Goal: Task Accomplishment & Management: Complete application form

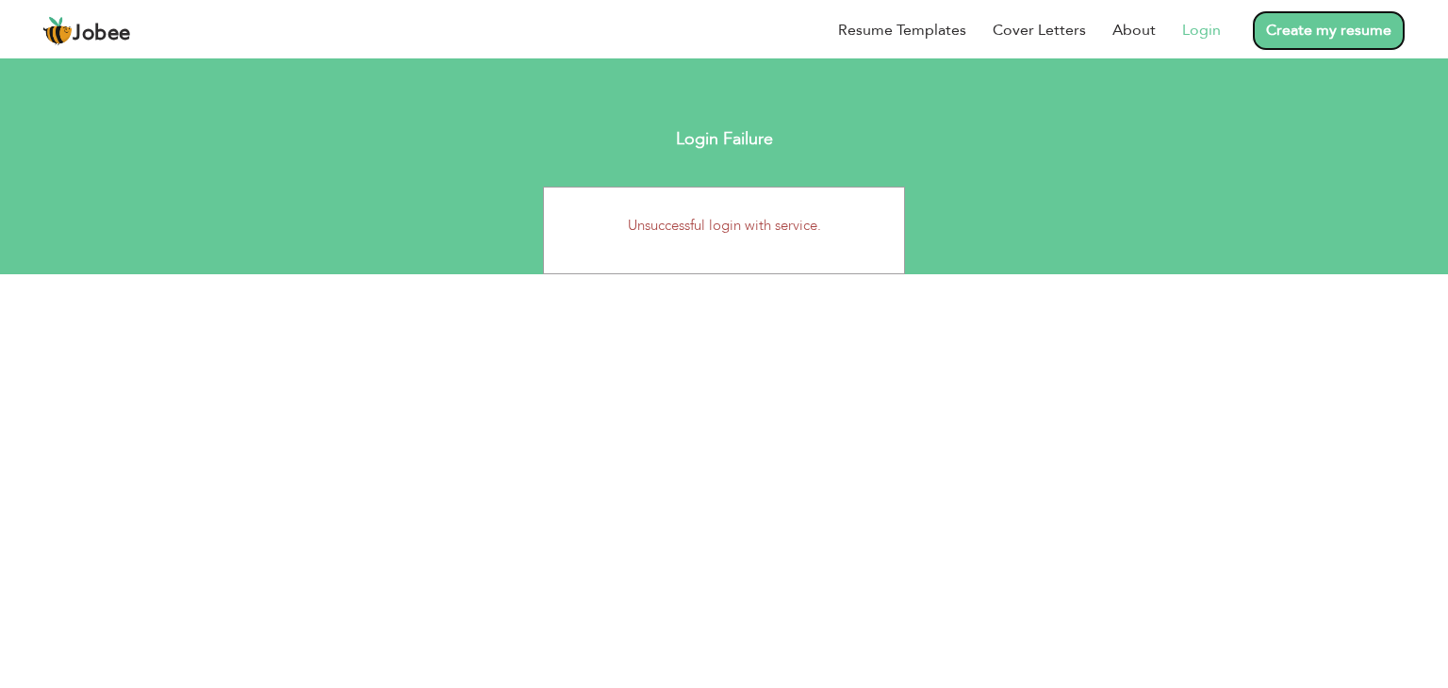
click at [1298, 37] on link "Create my resume" at bounding box center [1329, 30] width 154 height 41
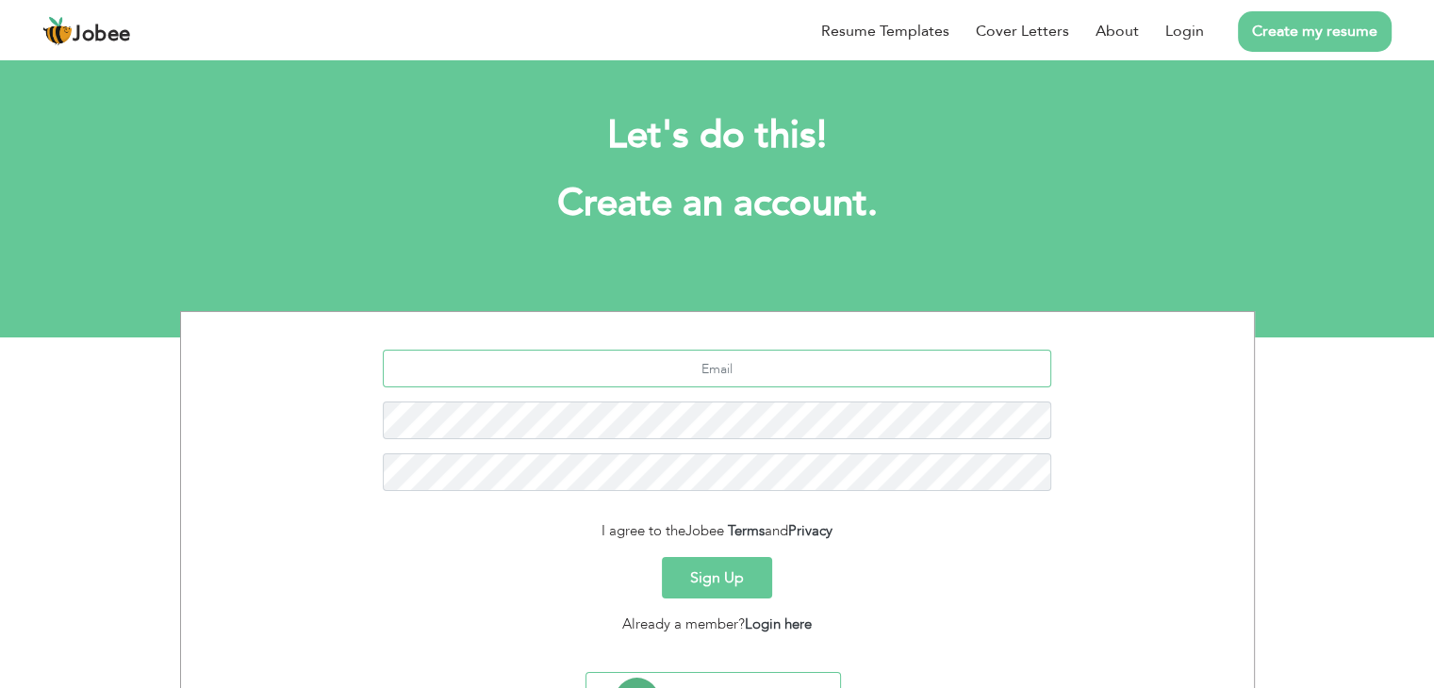
click at [722, 362] on input "text" at bounding box center [717, 369] width 668 height 38
type input "[EMAIL_ADDRESS][DOMAIN_NAME]"
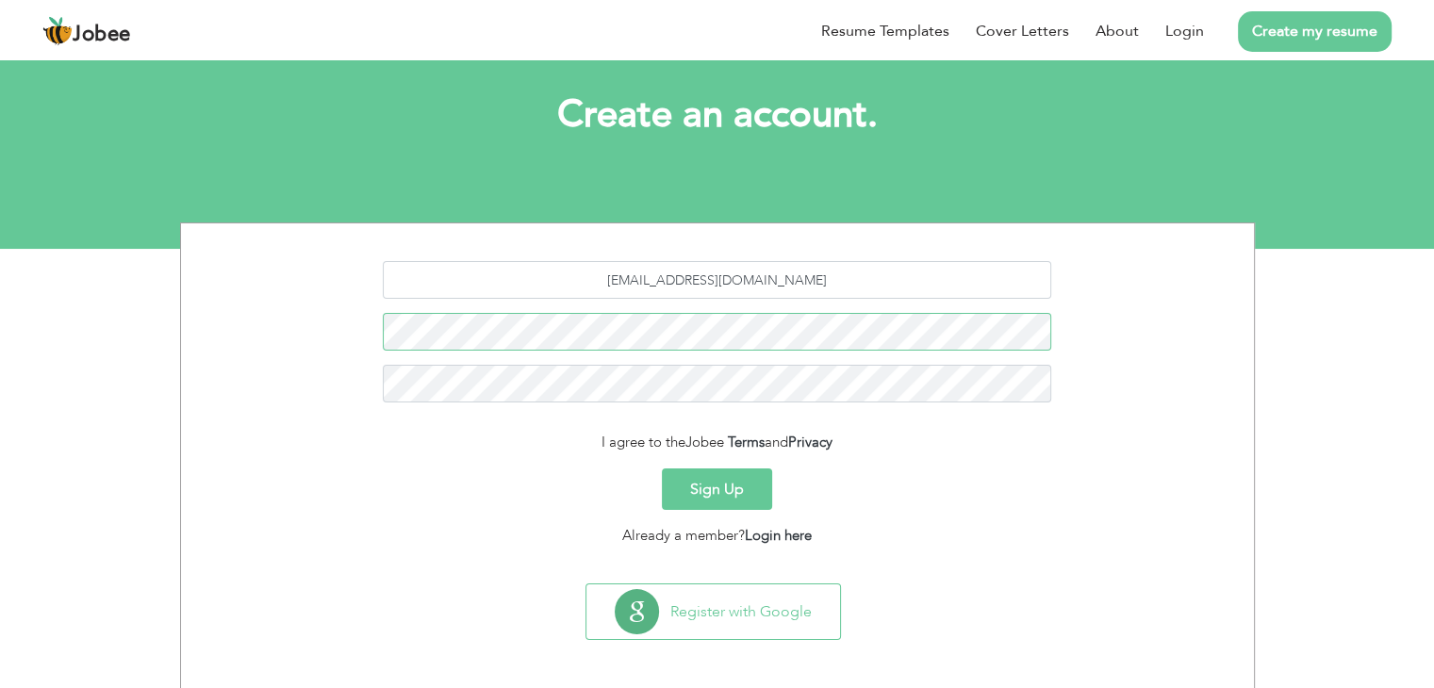
scroll to position [87, 0]
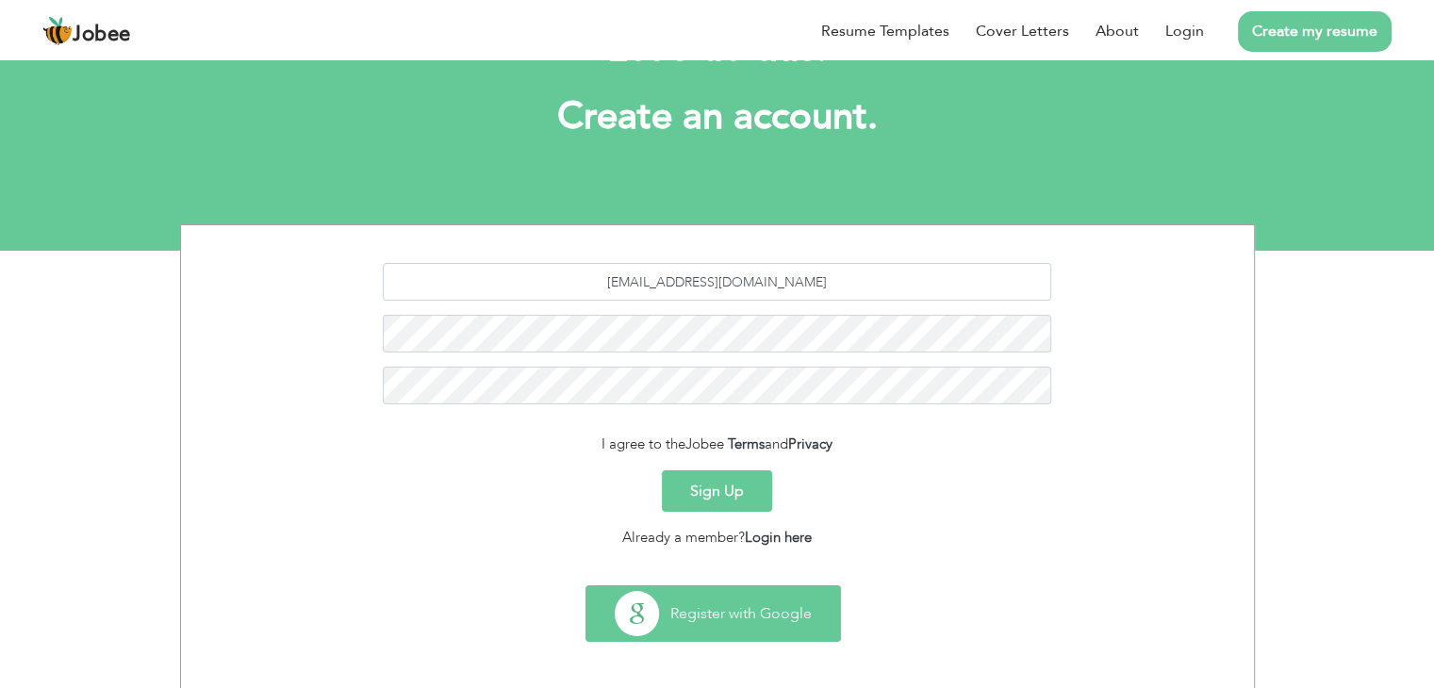
click at [730, 634] on button "Register with Google" at bounding box center [713, 613] width 254 height 55
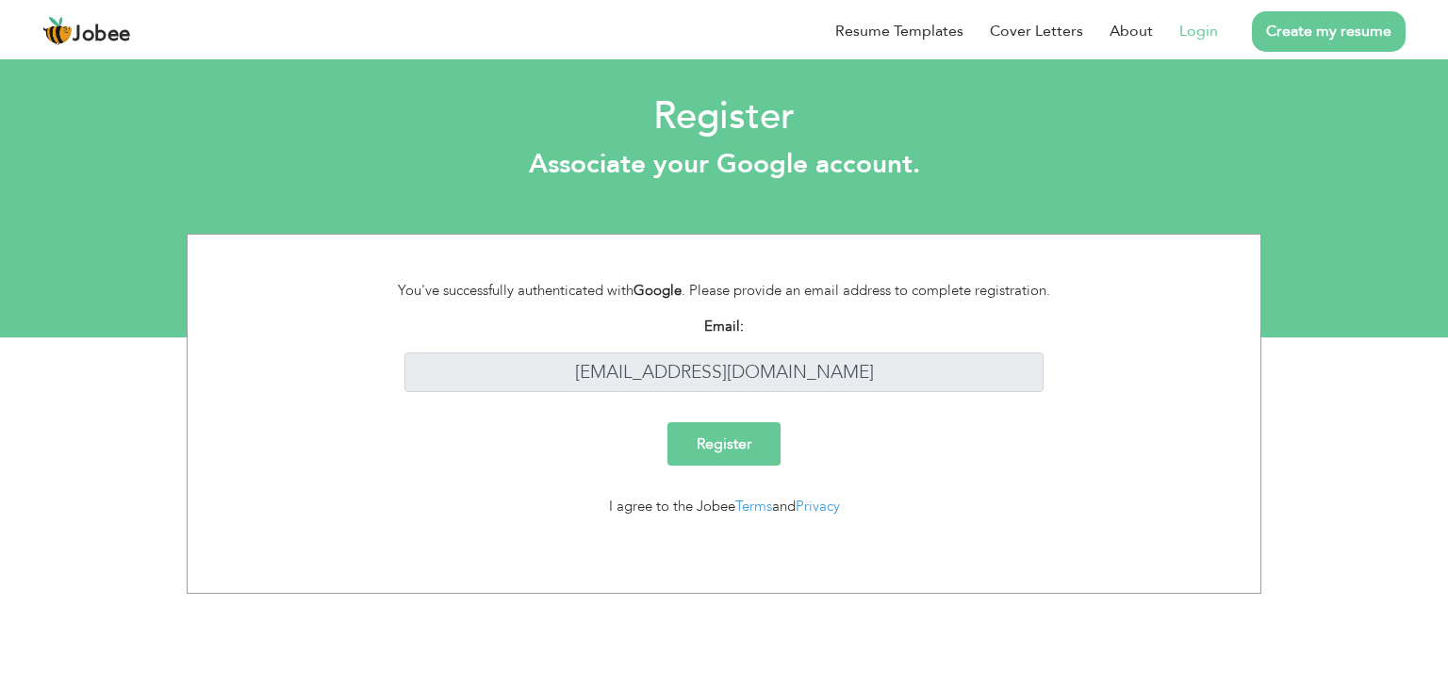
click at [735, 456] on input "Register" at bounding box center [723, 443] width 113 height 43
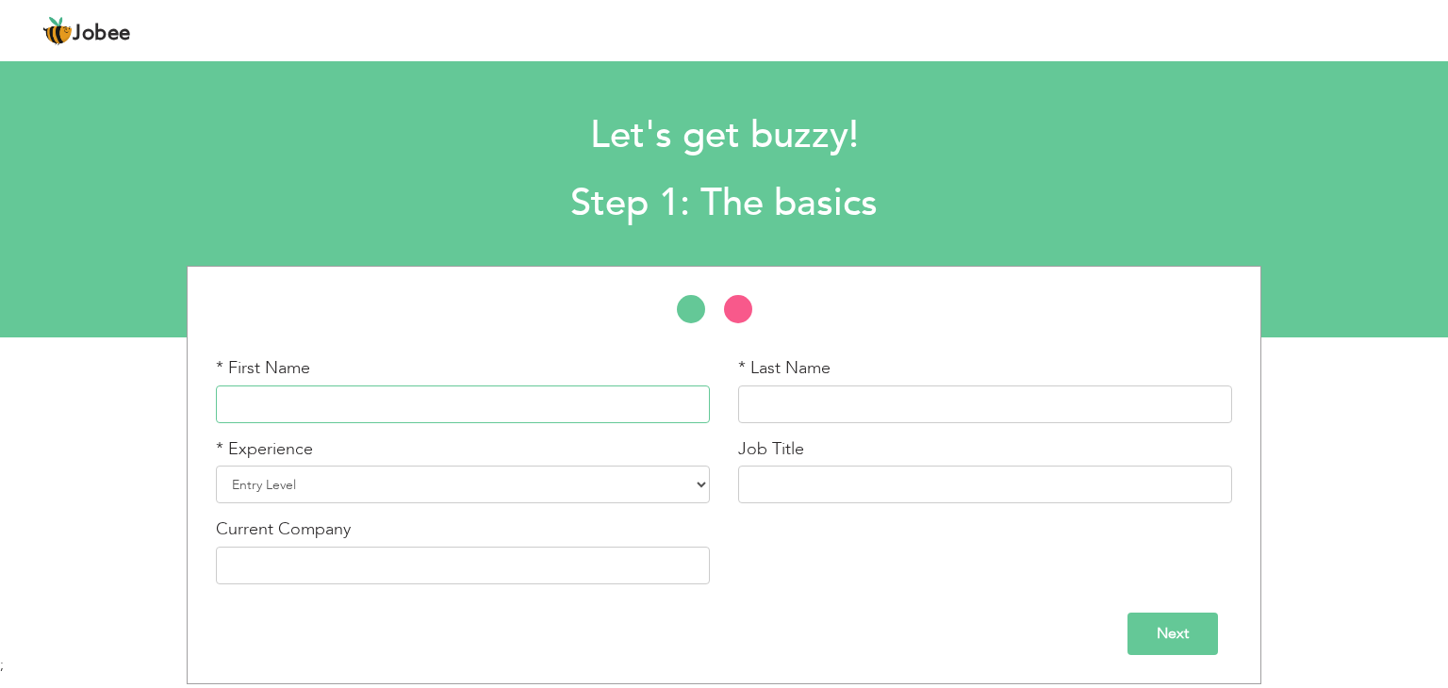
click at [382, 412] on input "text" at bounding box center [463, 405] width 494 height 38
type input "[PERSON_NAME]"
type input "Latif"
click at [312, 492] on select "Entry Level Less than 1 Year 1 Year 2 Years 3 Years 4 Years 5 Years 6 Years 7 Y…" at bounding box center [463, 485] width 494 height 38
click at [216, 466] on select "Entry Level Less than 1 Year 1 Year 2 Years 3 Years 4 Years 5 Years 6 Years 7 Y…" at bounding box center [463, 485] width 494 height 38
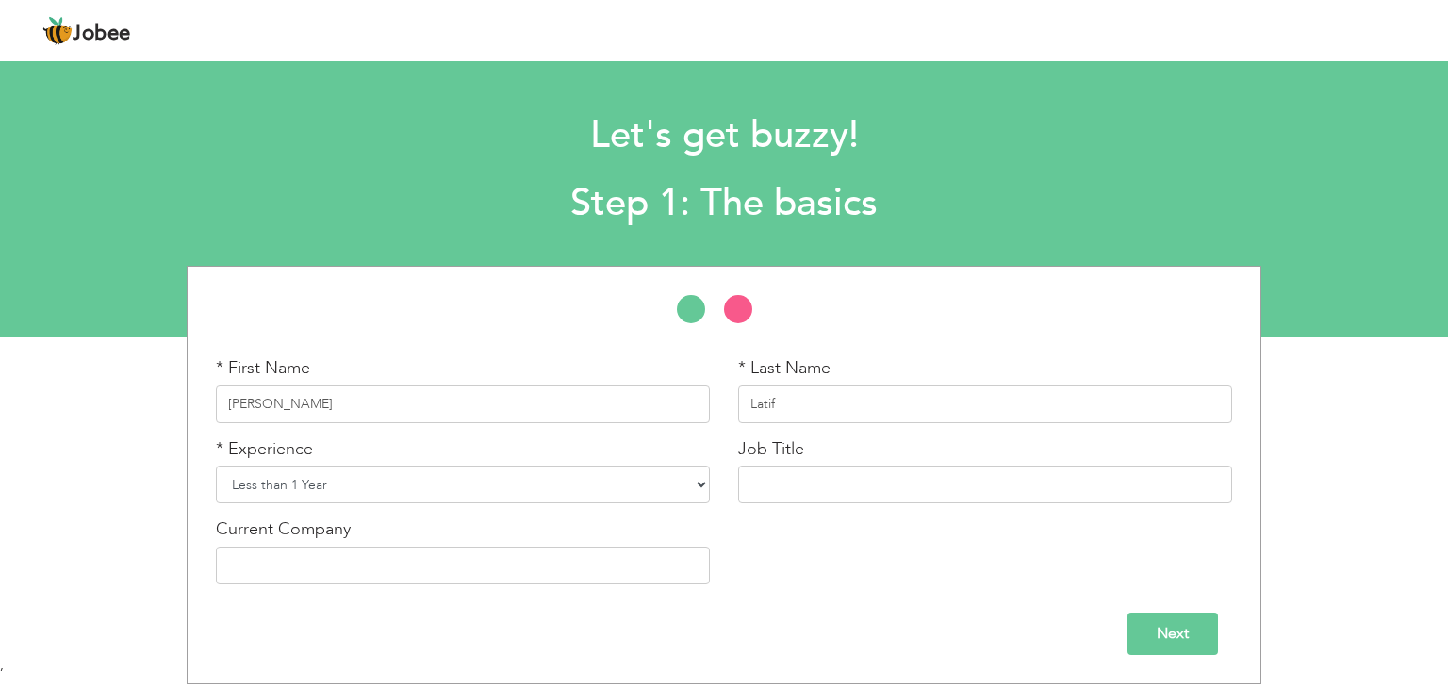
click at [424, 480] on select "Entry Level Less than 1 Year 1 Year 2 Years 3 Years 4 Years 5 Years 6 Years 7 Y…" at bounding box center [463, 485] width 494 height 38
select select "1"
click at [216, 466] on select "Entry Level Less than 1 Year 1 Year 2 Years 3 Years 4 Years 5 Years 6 Years 7 Y…" at bounding box center [463, 485] width 494 height 38
click at [805, 473] on input "text" at bounding box center [985, 485] width 494 height 38
type input "Software engineer"
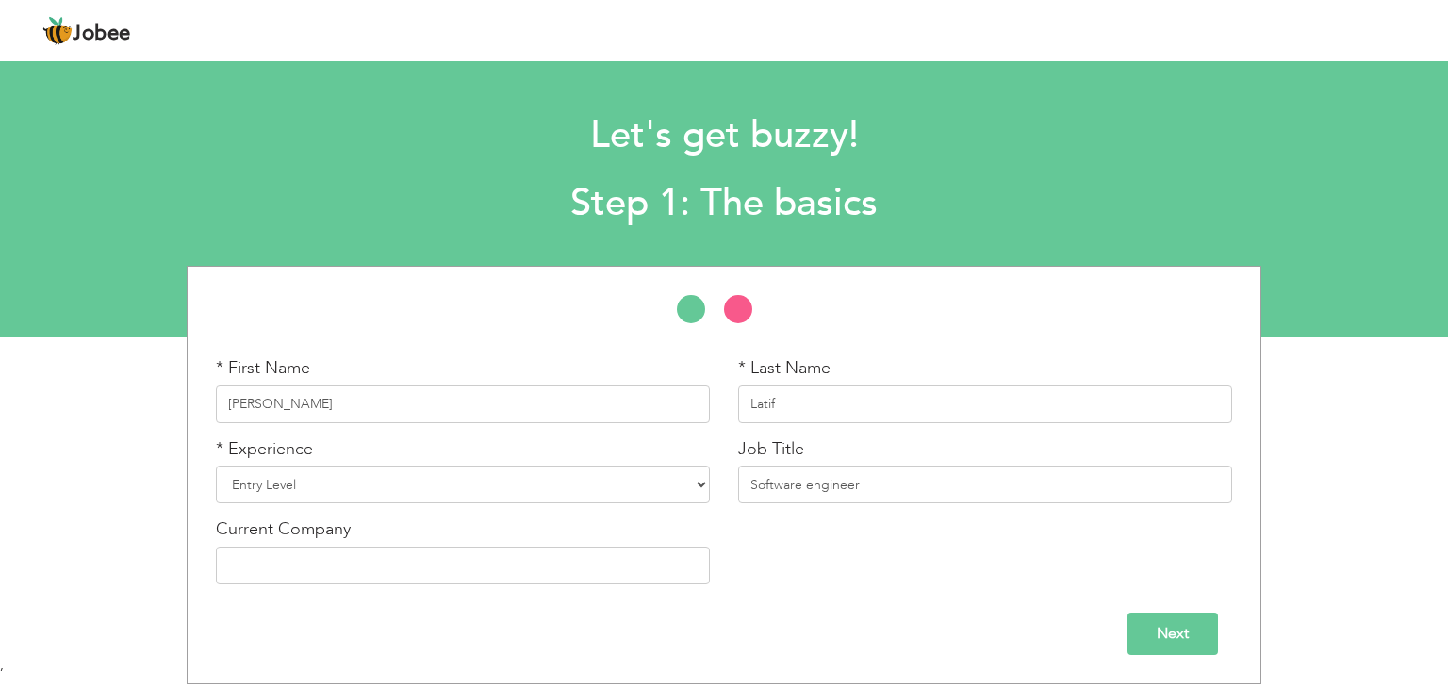
click at [1188, 643] on input "Next" at bounding box center [1172, 634] width 90 height 42
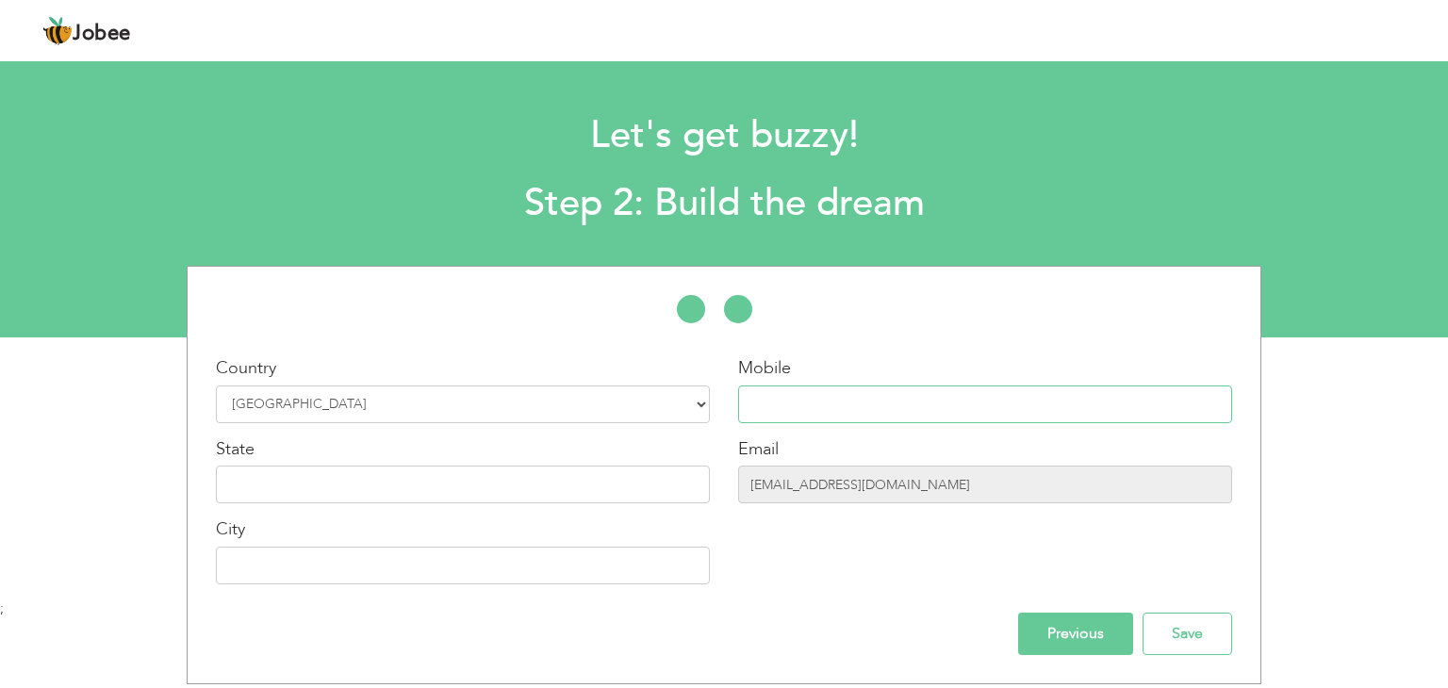
click at [811, 412] on input "text" at bounding box center [985, 405] width 494 height 38
type input "03174390901"
click at [377, 567] on input "Farooqabad" at bounding box center [463, 566] width 494 height 38
type input "F"
type input "[GEOGRAPHIC_DATA]"
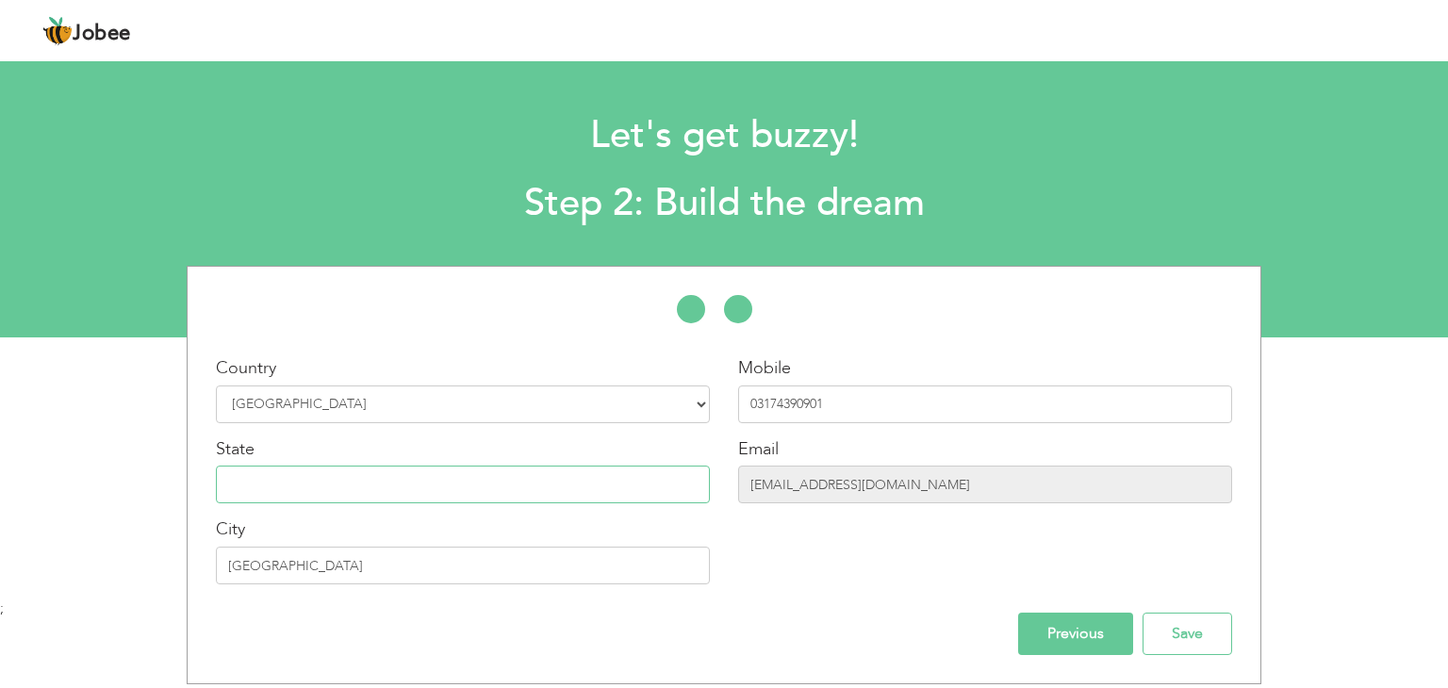
click at [387, 488] on input "text" at bounding box center [463, 485] width 494 height 38
type input "[GEOGRAPHIC_DATA]"
click at [354, 564] on input "[GEOGRAPHIC_DATA]" at bounding box center [463, 566] width 494 height 38
type input "[GEOGRAPHIC_DATA]"
click at [1186, 649] on input "Save" at bounding box center [1187, 634] width 90 height 42
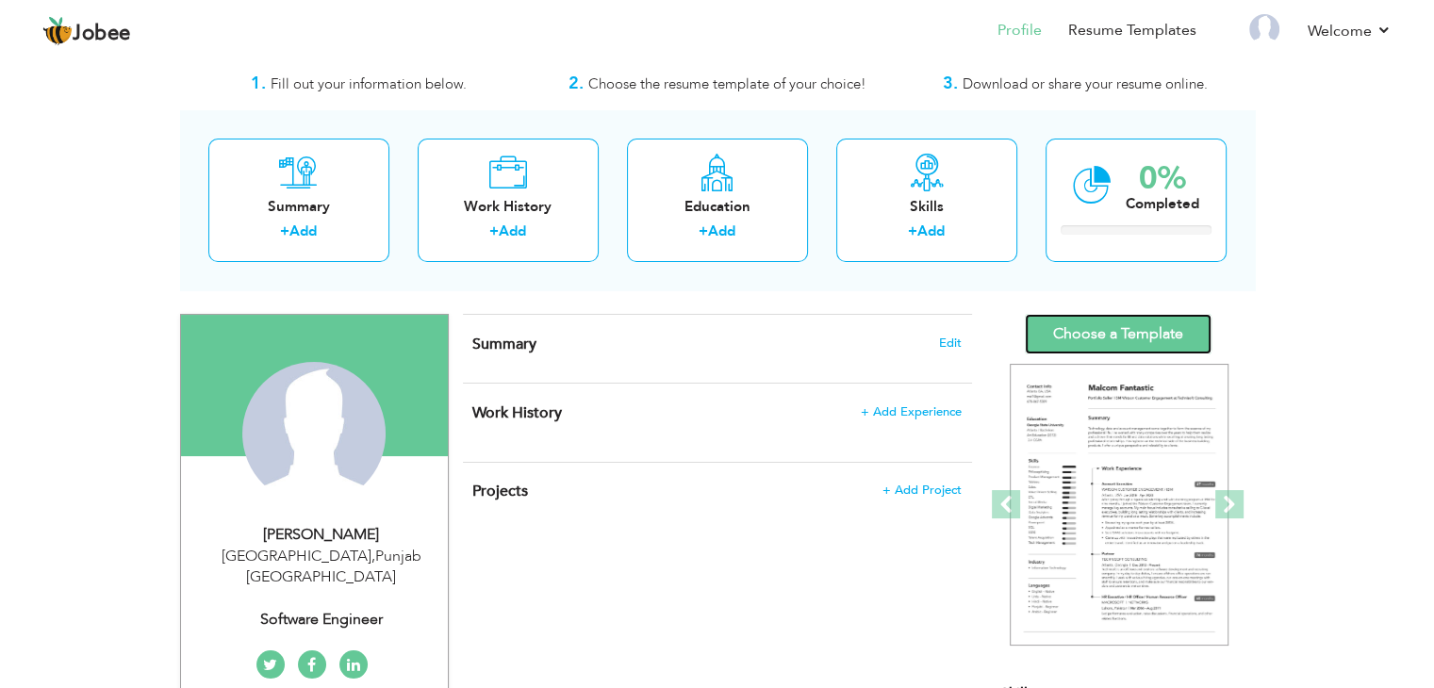
click at [1110, 336] on link "Choose a Template" at bounding box center [1118, 334] width 187 height 41
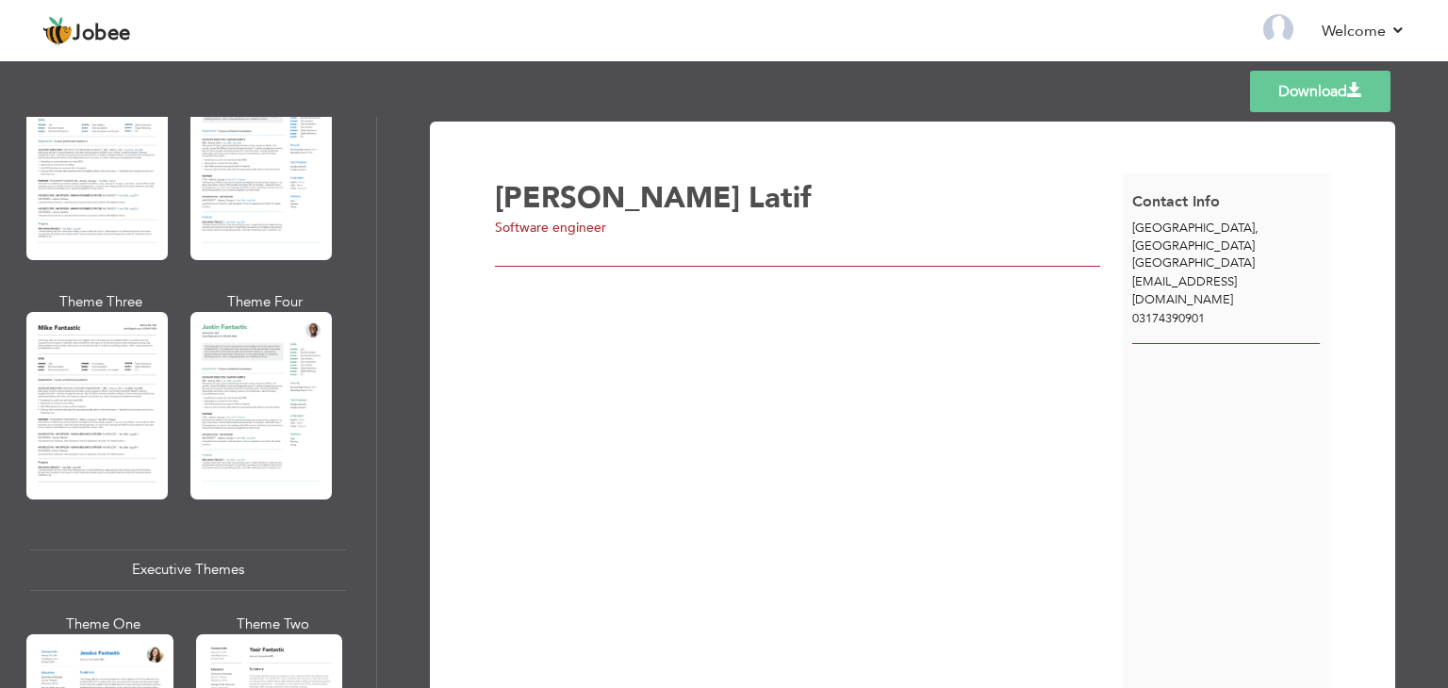
scroll to position [1224, 0]
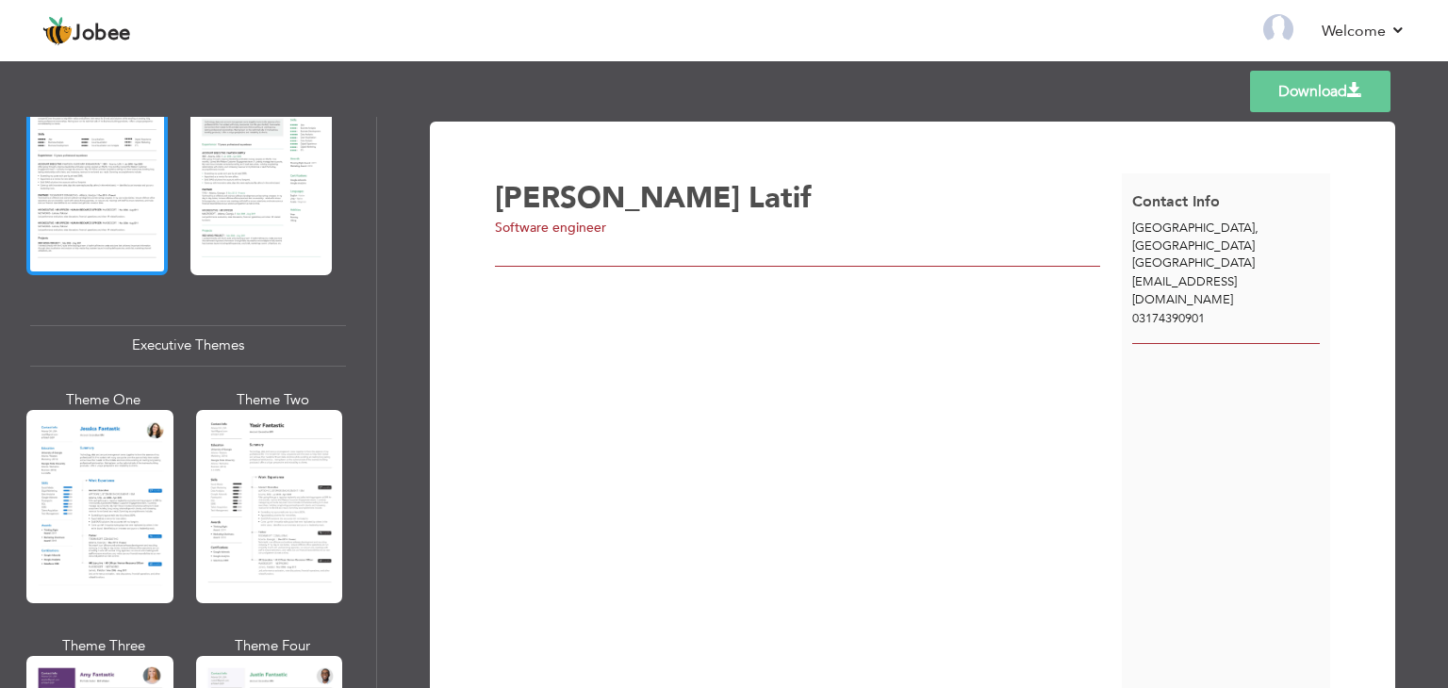
click at [116, 205] on div at bounding box center [96, 181] width 141 height 187
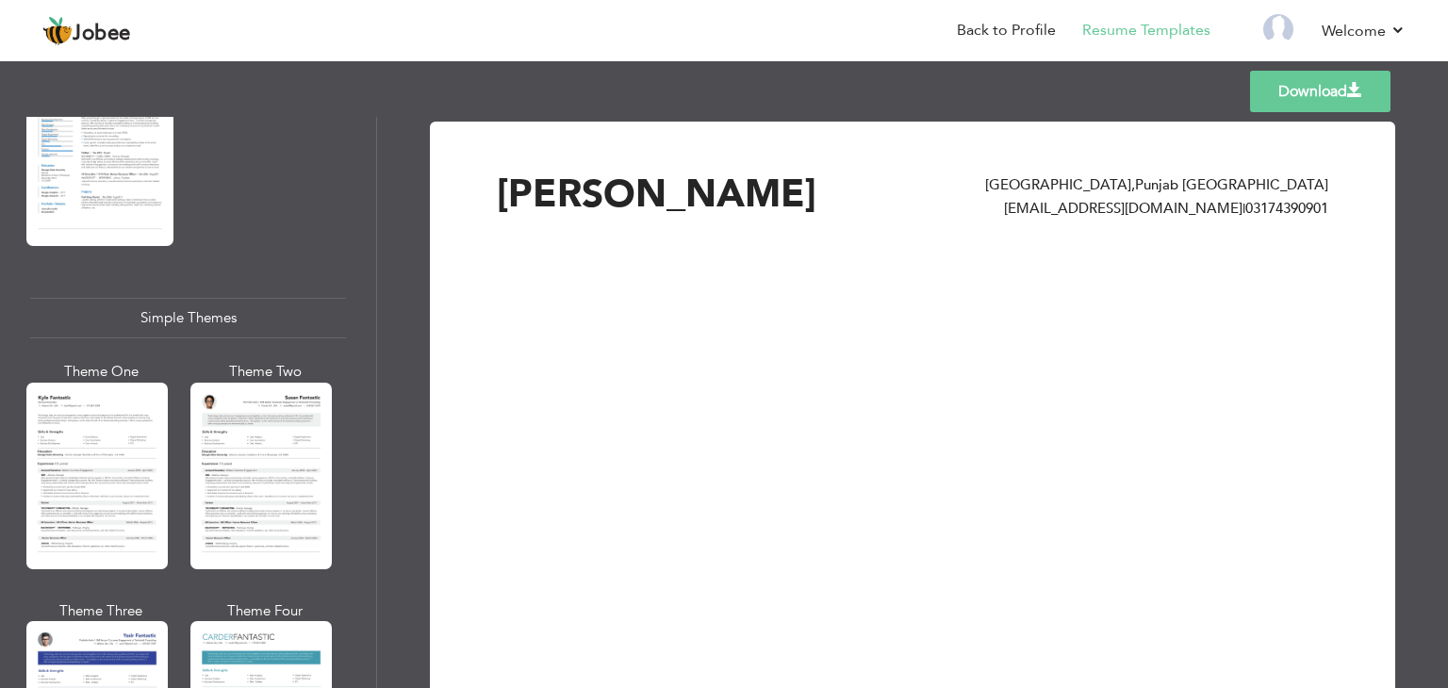
scroll to position [3170, 0]
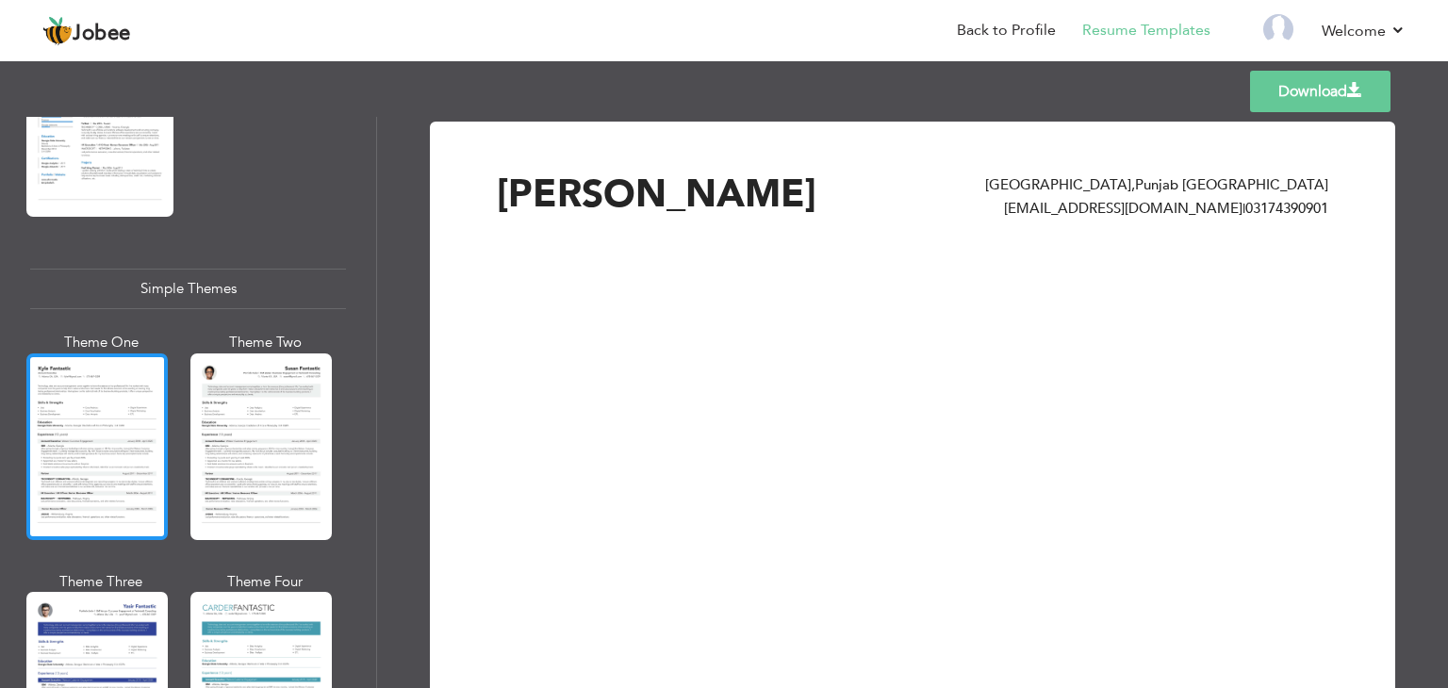
click at [113, 416] on div at bounding box center [96, 446] width 141 height 187
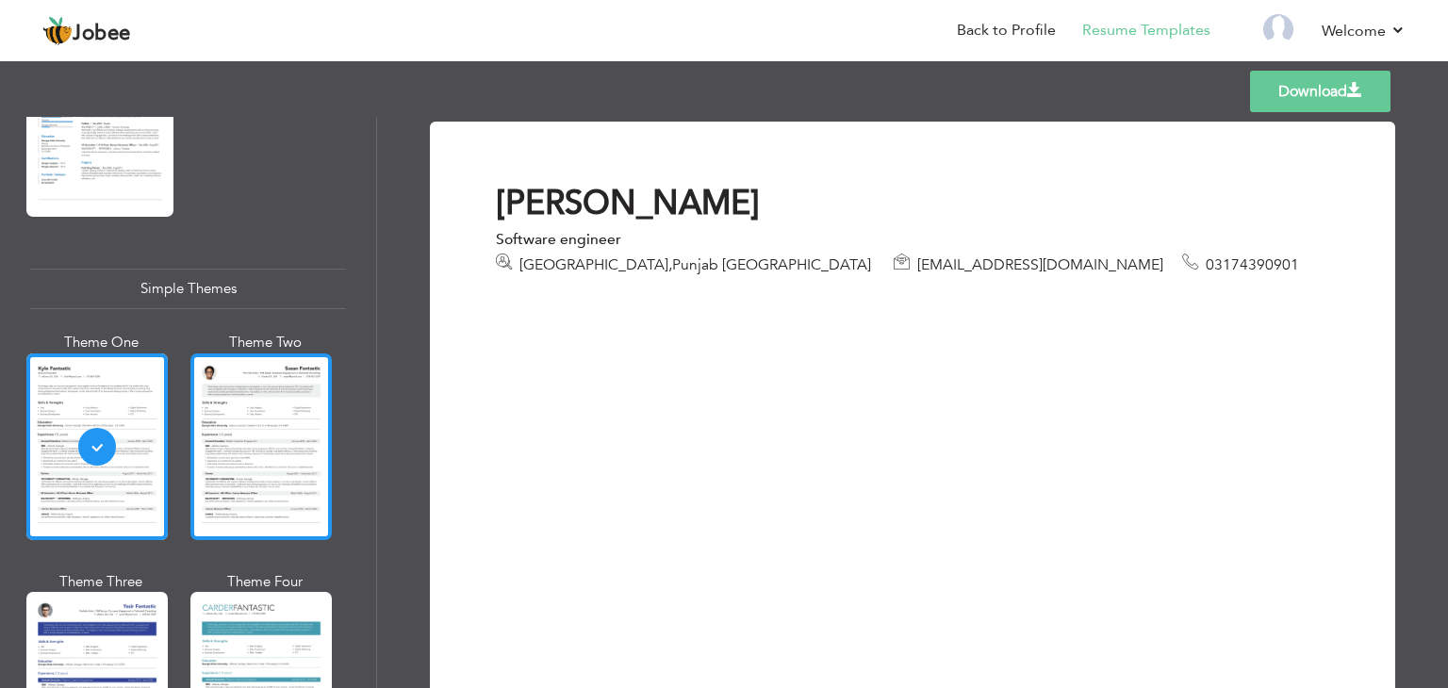
click at [241, 430] on div at bounding box center [260, 446] width 141 height 187
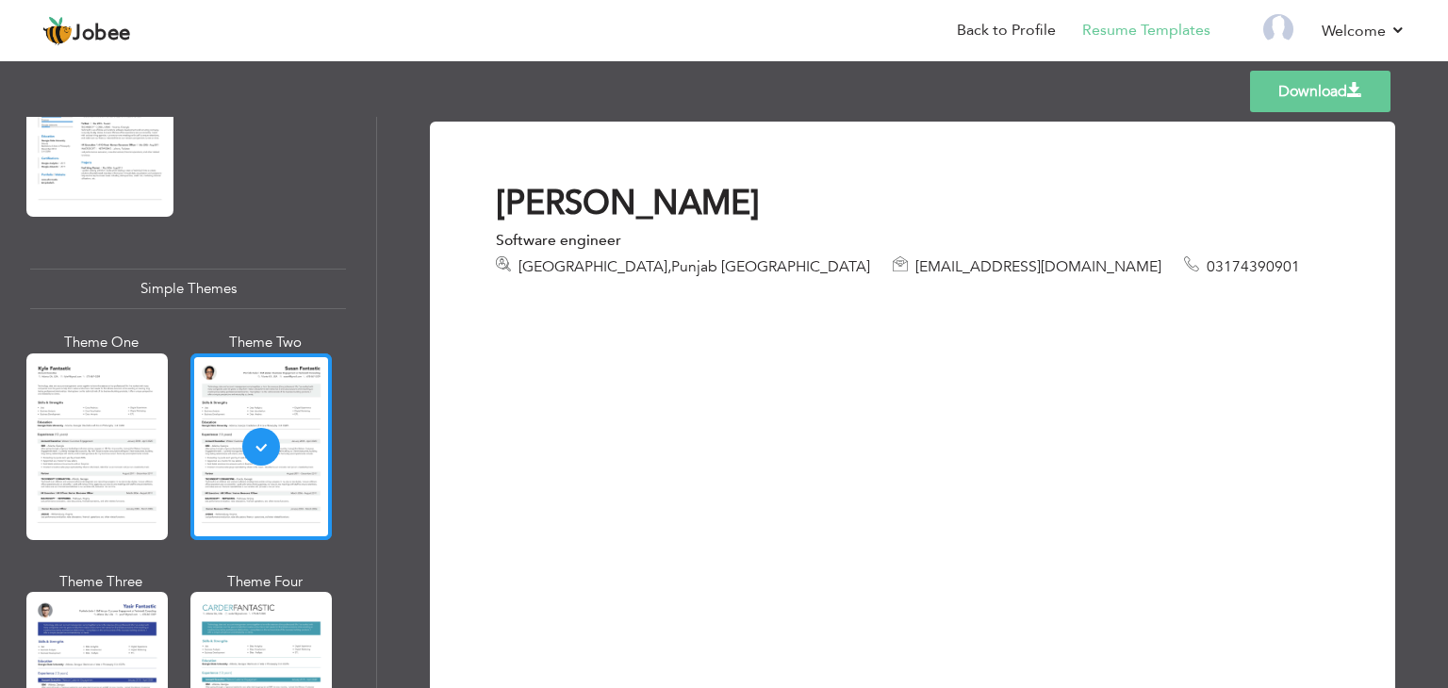
scroll to position [3276, 0]
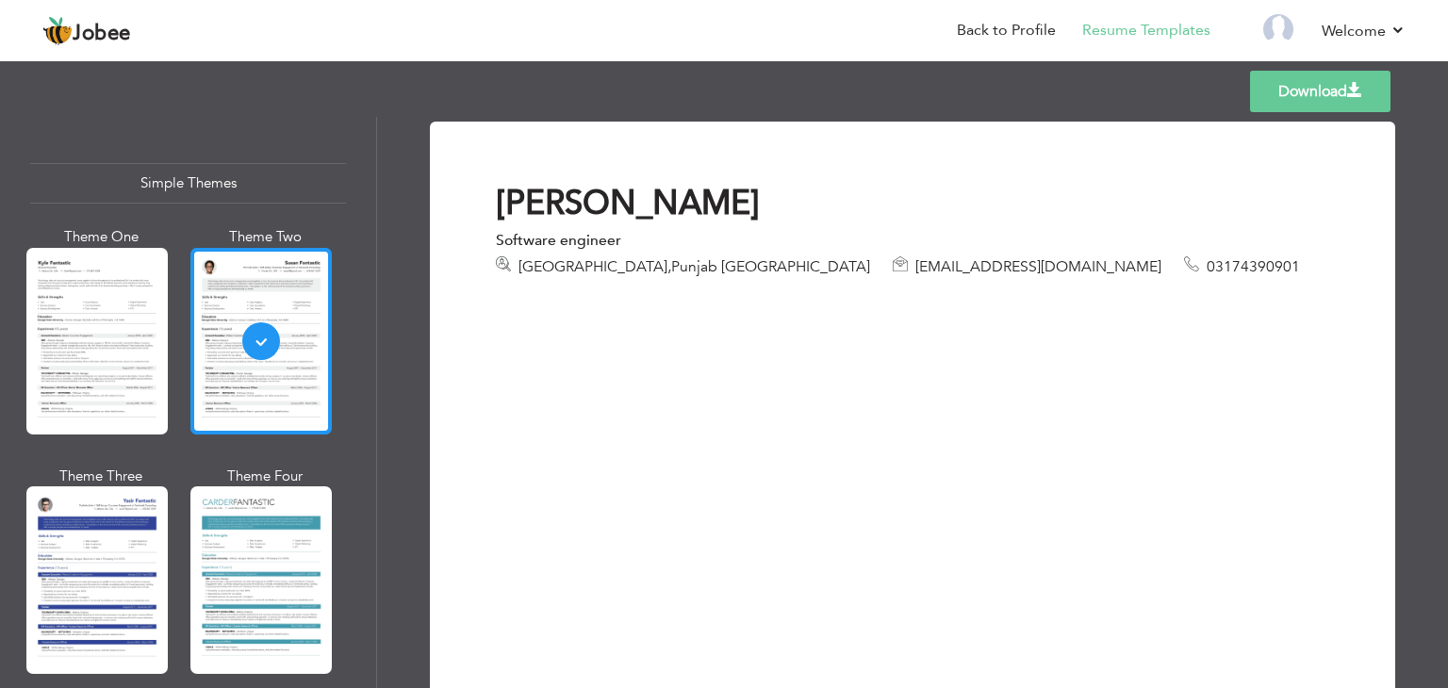
click at [253, 327] on div at bounding box center [260, 341] width 141 height 187
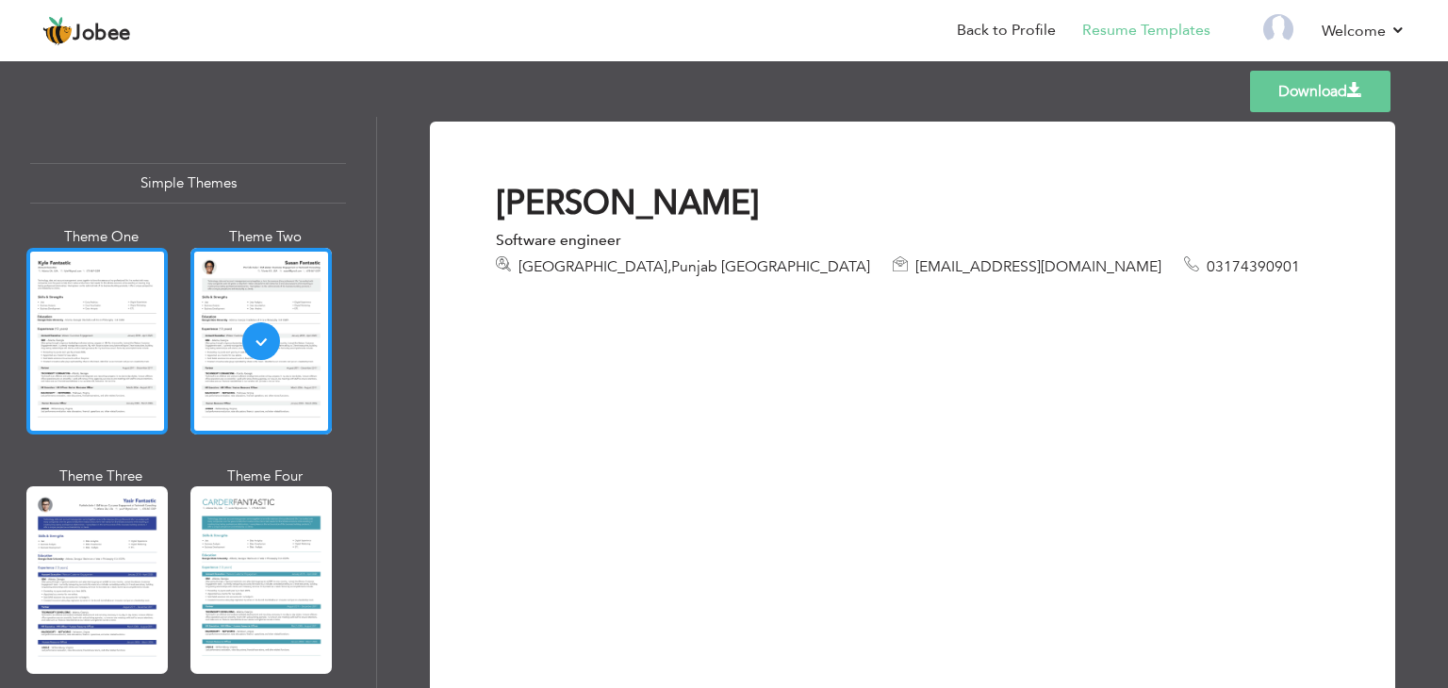
click at [109, 338] on div at bounding box center [96, 341] width 141 height 187
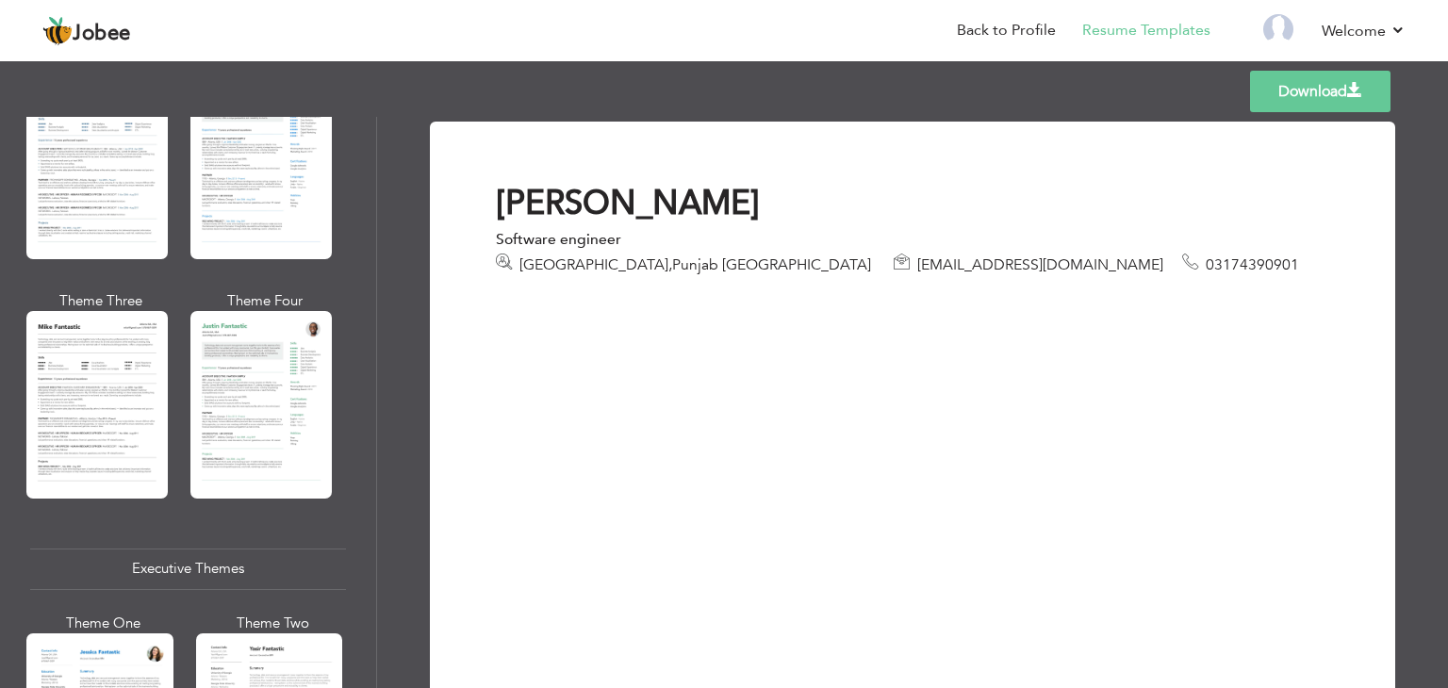
scroll to position [919, 0]
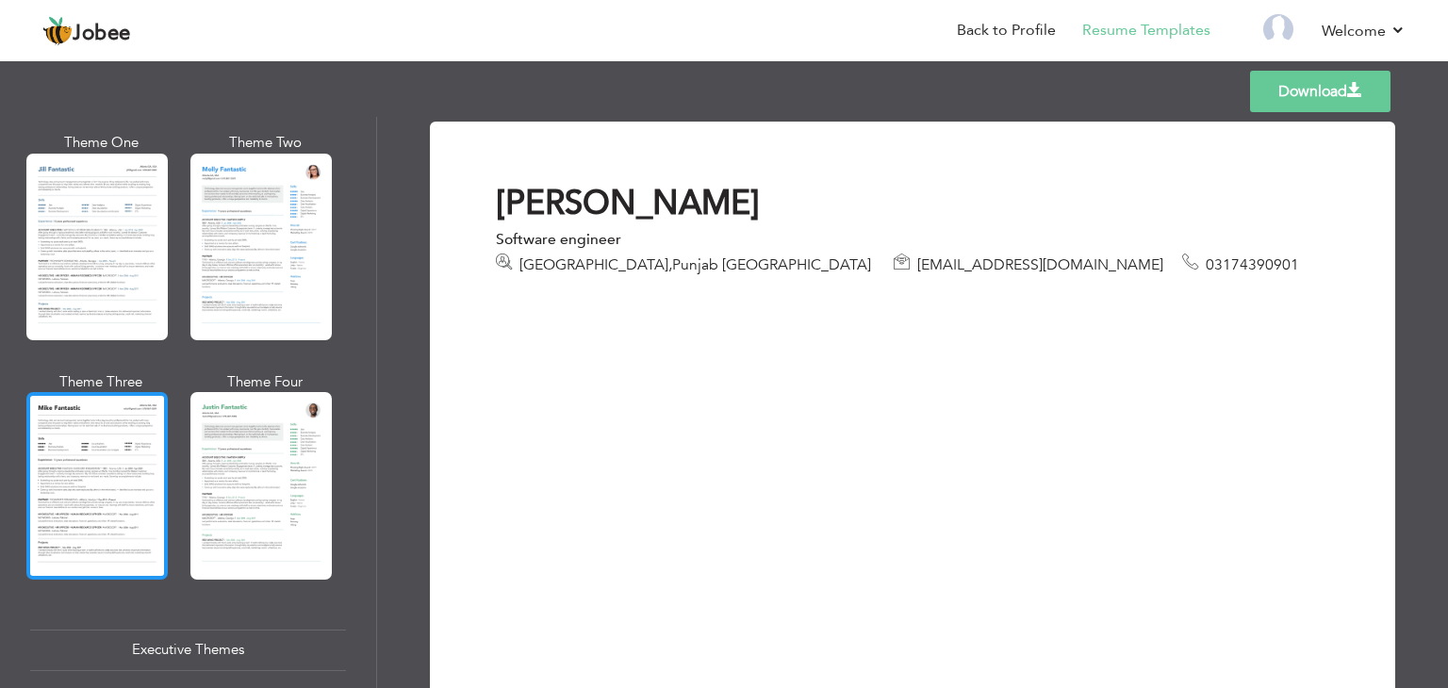
click at [110, 433] on div at bounding box center [96, 485] width 141 height 187
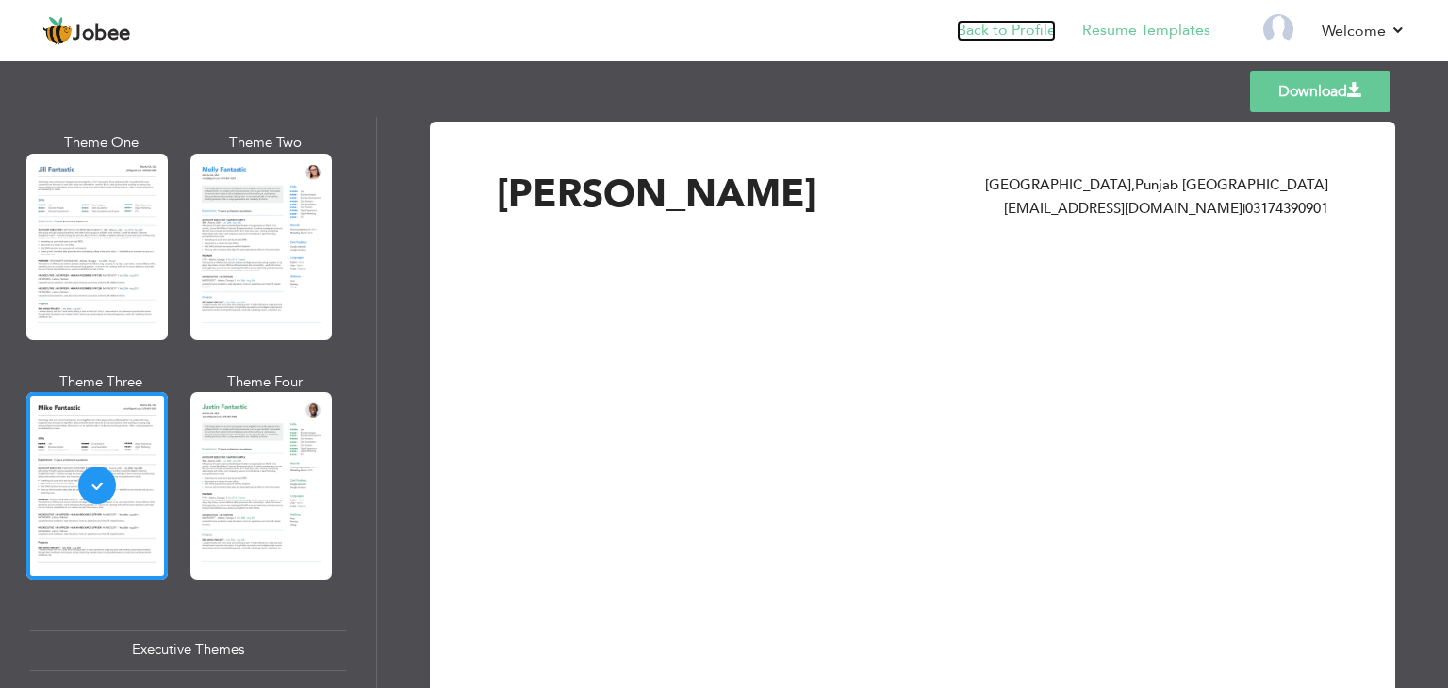
click at [1023, 28] on link "Back to Profile" at bounding box center [1006, 31] width 99 height 22
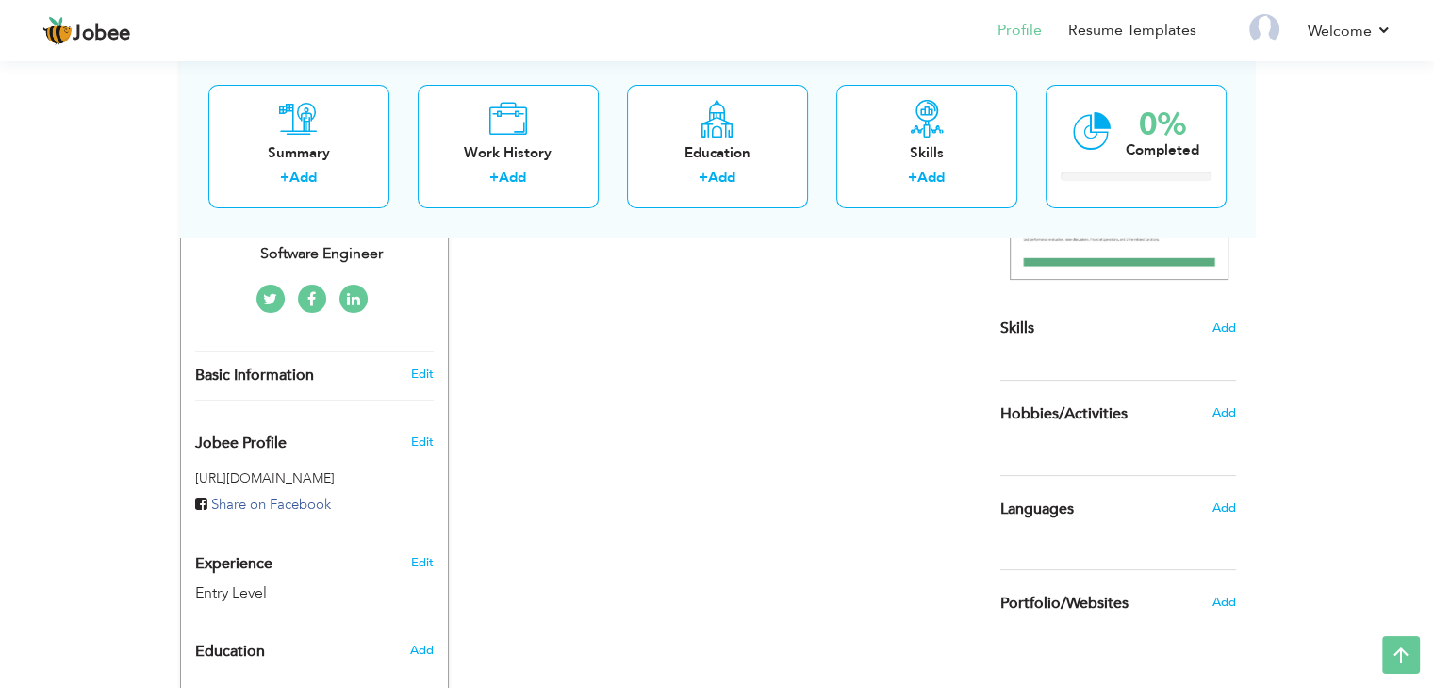
scroll to position [411, 0]
